Goal: Transaction & Acquisition: Purchase product/service

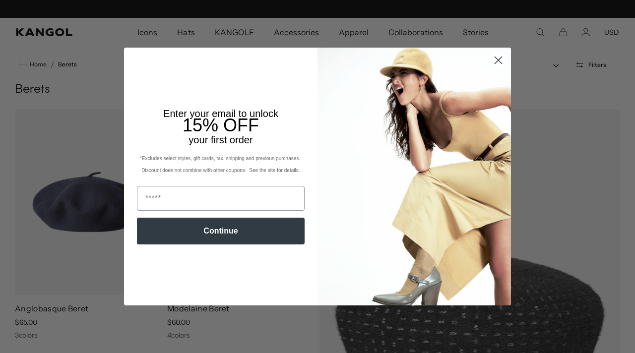
scroll to position [0, 204]
click at [497, 58] on circle "Close dialog" at bounding box center [498, 60] width 16 height 16
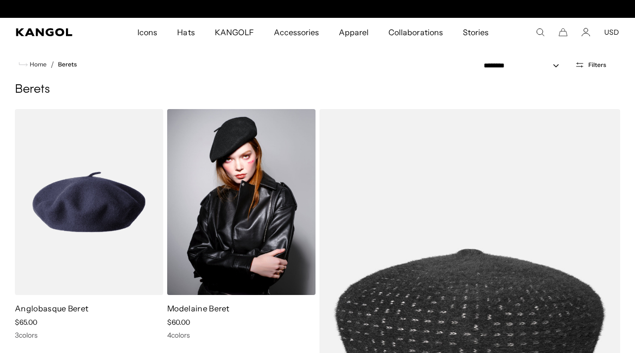
scroll to position [0, 0]
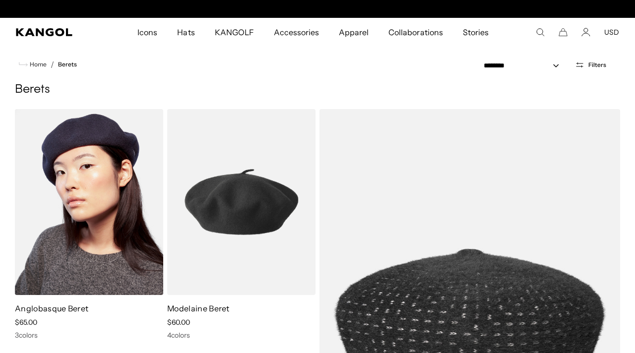
click at [95, 208] on img at bounding box center [89, 202] width 148 height 186
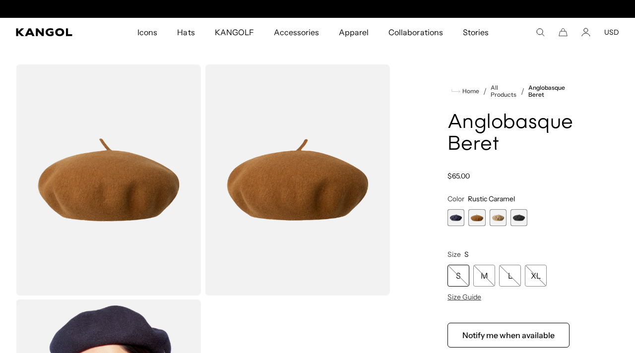
click at [501, 219] on span "3 of 4" at bounding box center [498, 217] width 17 height 17
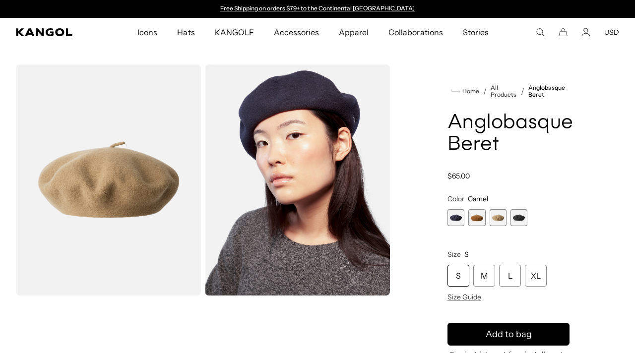
click at [516, 219] on span "4 of 4" at bounding box center [518, 217] width 17 height 17
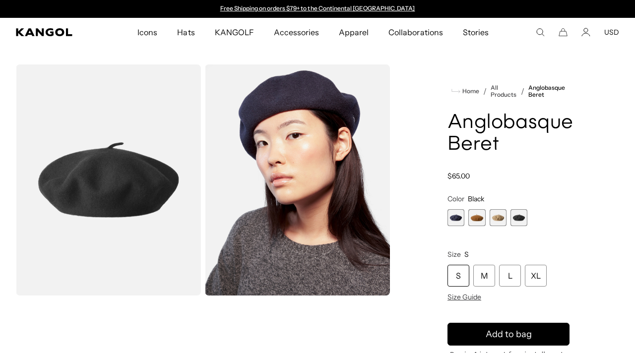
click at [494, 220] on span "3 of 4" at bounding box center [498, 217] width 17 height 17
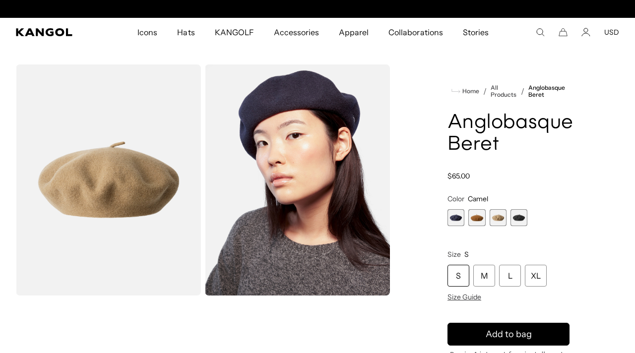
click at [592, 175] on div "Home / All Products / Anglobasque Beret Anglobasque Beret Regular price $65.00 …" at bounding box center [508, 276] width 221 height 424
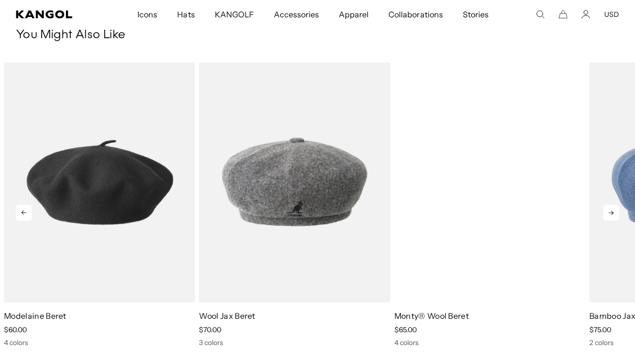
scroll to position [0, 204]
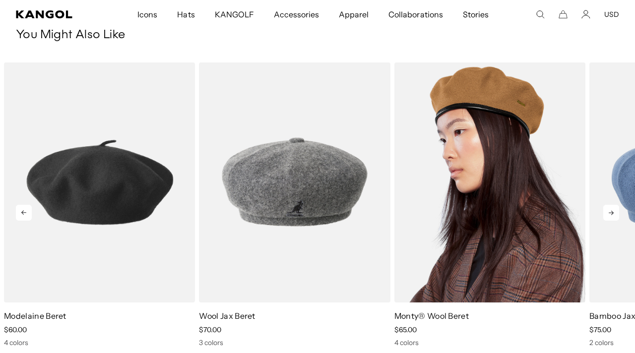
click at [490, 206] on img "3 of 5" at bounding box center [489, 182] width 191 height 240
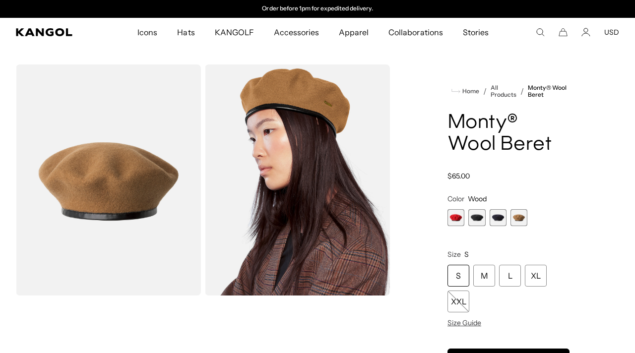
click at [481, 211] on span "2 of 4" at bounding box center [476, 217] width 17 height 17
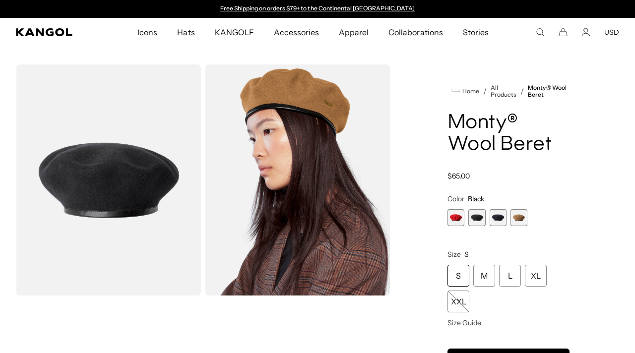
click at [494, 218] on span "3 of 4" at bounding box center [498, 217] width 17 height 17
click at [518, 217] on span "4 of 4" at bounding box center [518, 217] width 17 height 17
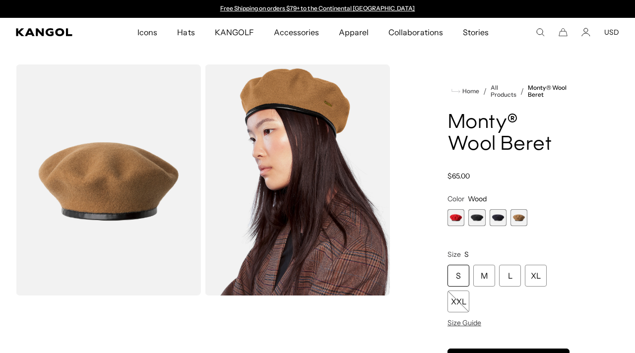
click at [578, 182] on div "Home / All Products / [PERSON_NAME]® Wool Beret [PERSON_NAME]® Wool Beret Regul…" at bounding box center [508, 297] width 221 height 467
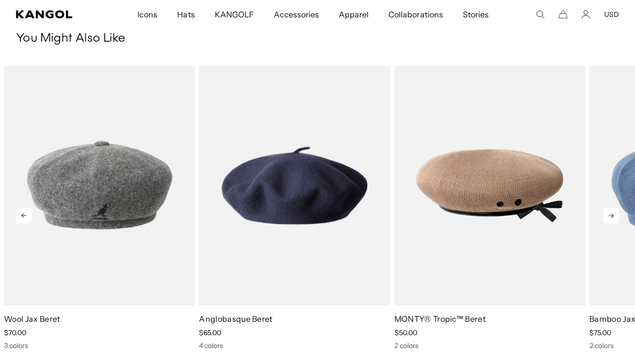
click at [612, 223] on icon at bounding box center [611, 216] width 16 height 16
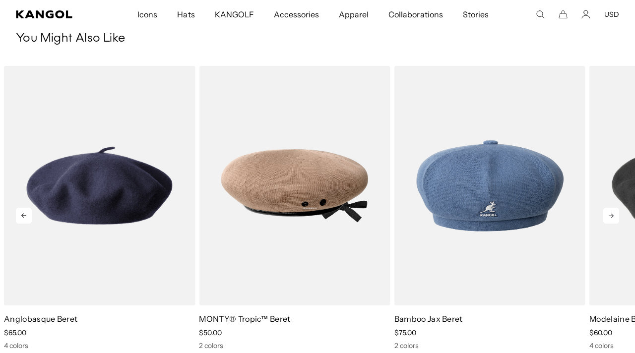
click at [611, 220] on icon at bounding box center [611, 216] width 16 height 16
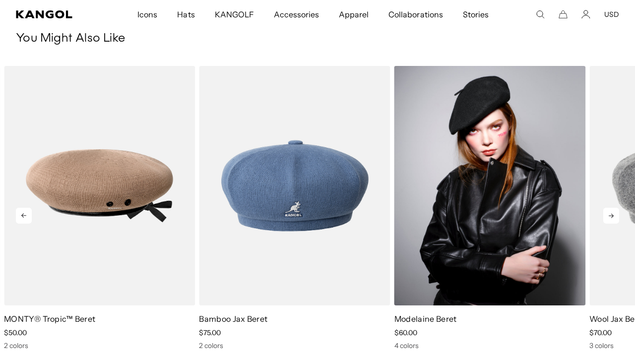
scroll to position [0, 204]
click at [501, 225] on img "5 of 5" at bounding box center [489, 186] width 191 height 240
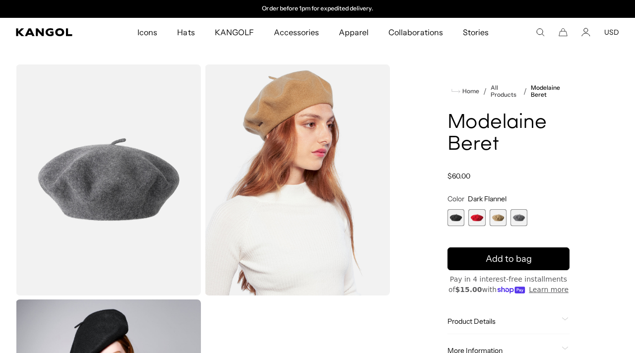
click at [591, 197] on div "Home / All Products / Modelaine Beret Modelaine Beret Regular price $60.00 Regu…" at bounding box center [508, 297] width 221 height 467
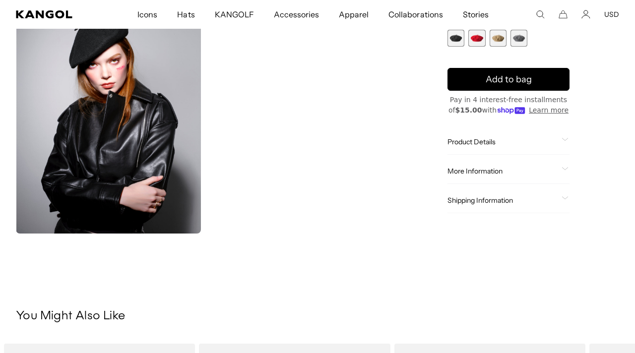
scroll to position [0, 204]
click at [538, 148] on div "Product Details The beret is the first item Kangol® ever made. The Modelaine Be…" at bounding box center [508, 142] width 122 height 25
click at [567, 140] on icon at bounding box center [564, 139] width 7 height 3
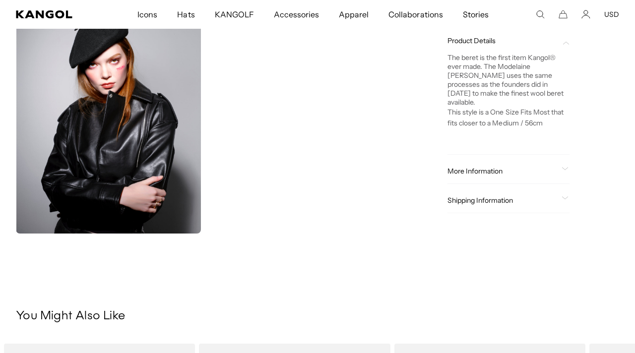
scroll to position [0, 0]
click at [604, 208] on div "Home / All Products / Modelaine Beret Modelaine Beret Regular price $60.00 Regu…" at bounding box center [508, 0] width 221 height 467
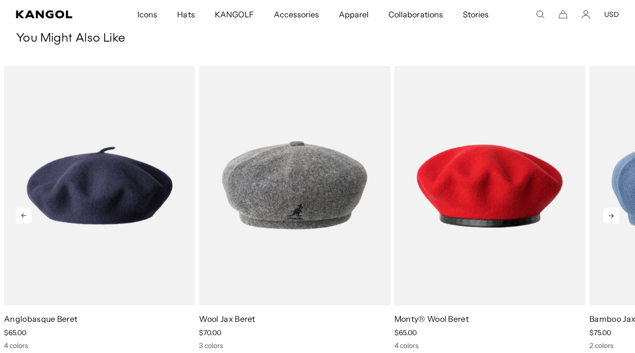
click at [610, 212] on icon at bounding box center [611, 216] width 16 height 16
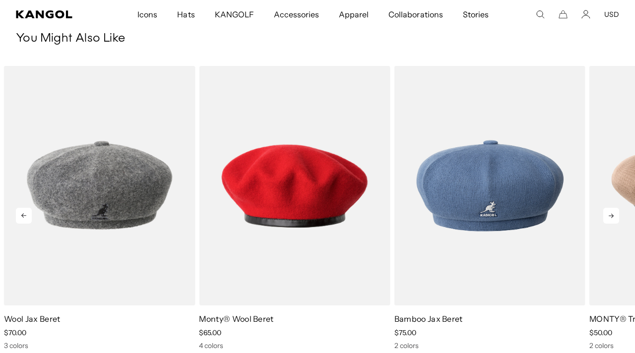
click at [610, 212] on icon at bounding box center [611, 216] width 16 height 16
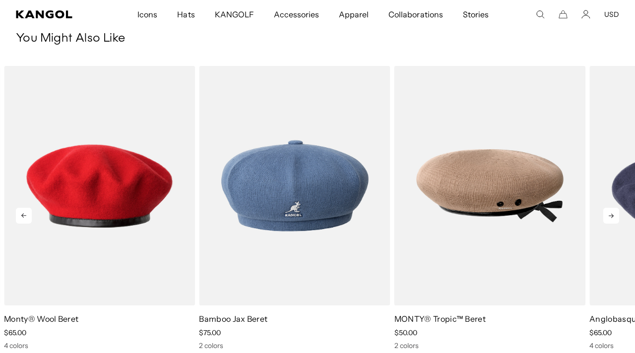
click at [612, 215] on icon at bounding box center [611, 216] width 16 height 16
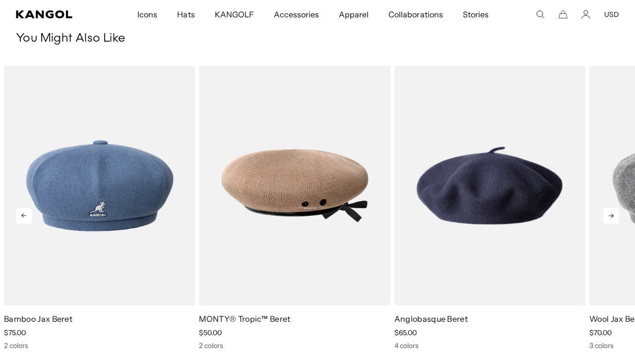
click at [612, 215] on icon at bounding box center [611, 216] width 16 height 16
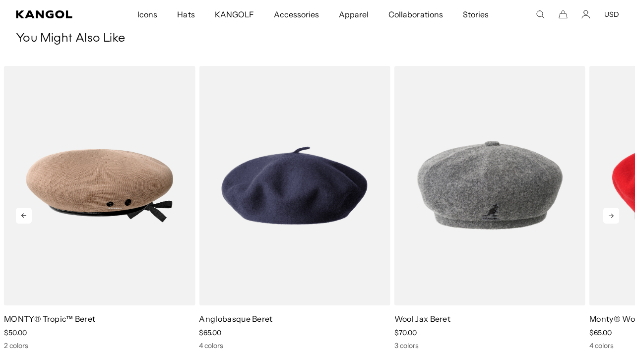
click at [612, 215] on icon at bounding box center [611, 216] width 16 height 16
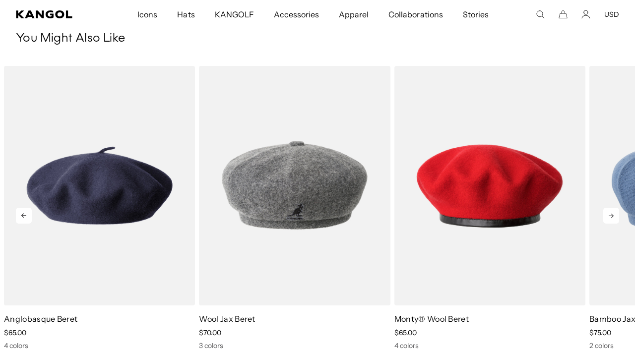
click at [612, 215] on icon at bounding box center [611, 216] width 16 height 16
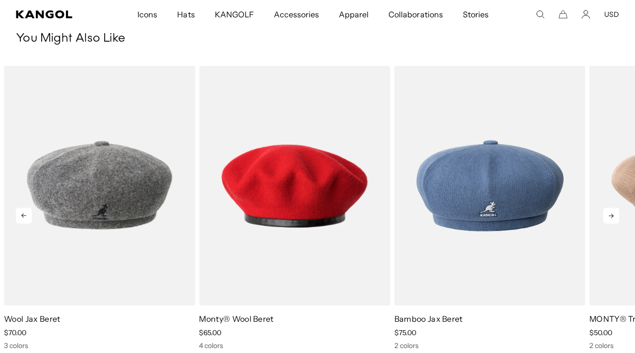
scroll to position [0, 204]
click at [612, 215] on icon at bounding box center [611, 216] width 16 height 16
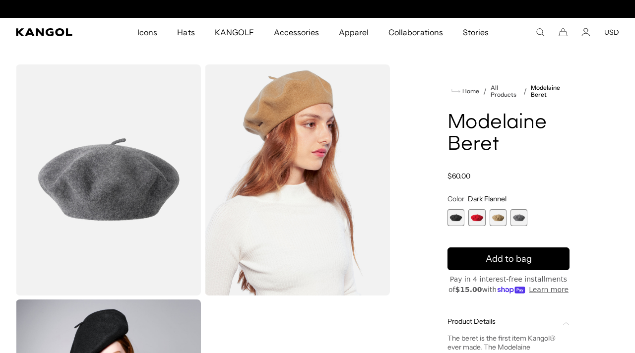
scroll to position [0, 0]
click at [478, 216] on span "2 of 4" at bounding box center [476, 217] width 17 height 17
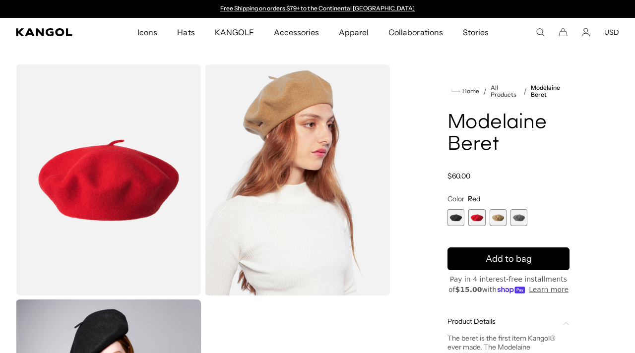
click at [456, 217] on span "1 of 4" at bounding box center [455, 217] width 17 height 17
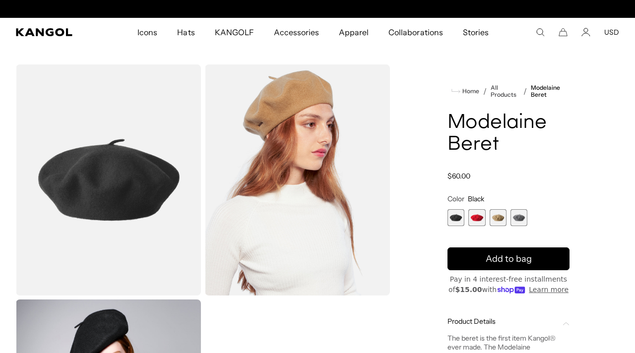
scroll to position [0, 204]
click at [518, 218] on span "4 of 4" at bounding box center [518, 217] width 17 height 17
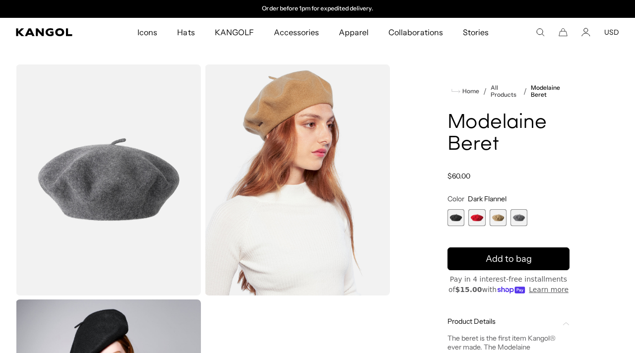
click at [499, 217] on span "3 of 4" at bounding box center [498, 217] width 17 height 17
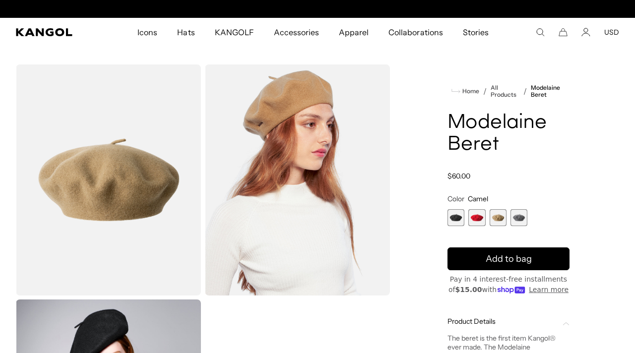
scroll to position [0, 204]
